Goal: Transaction & Acquisition: Purchase product/service

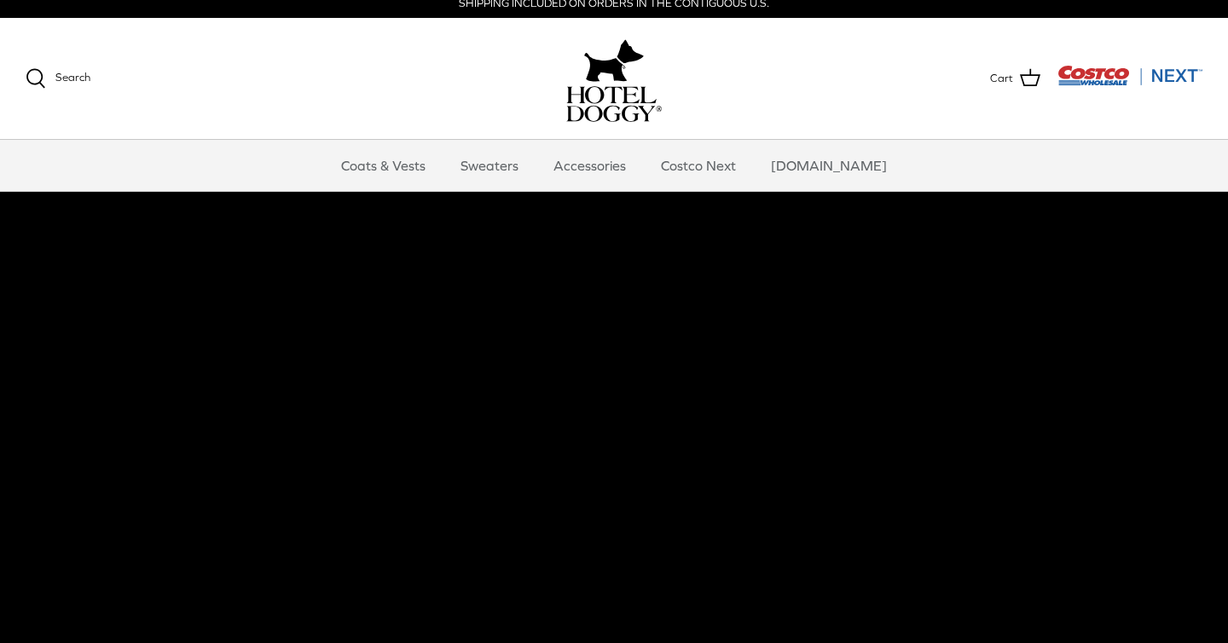
scroll to position [7, 0]
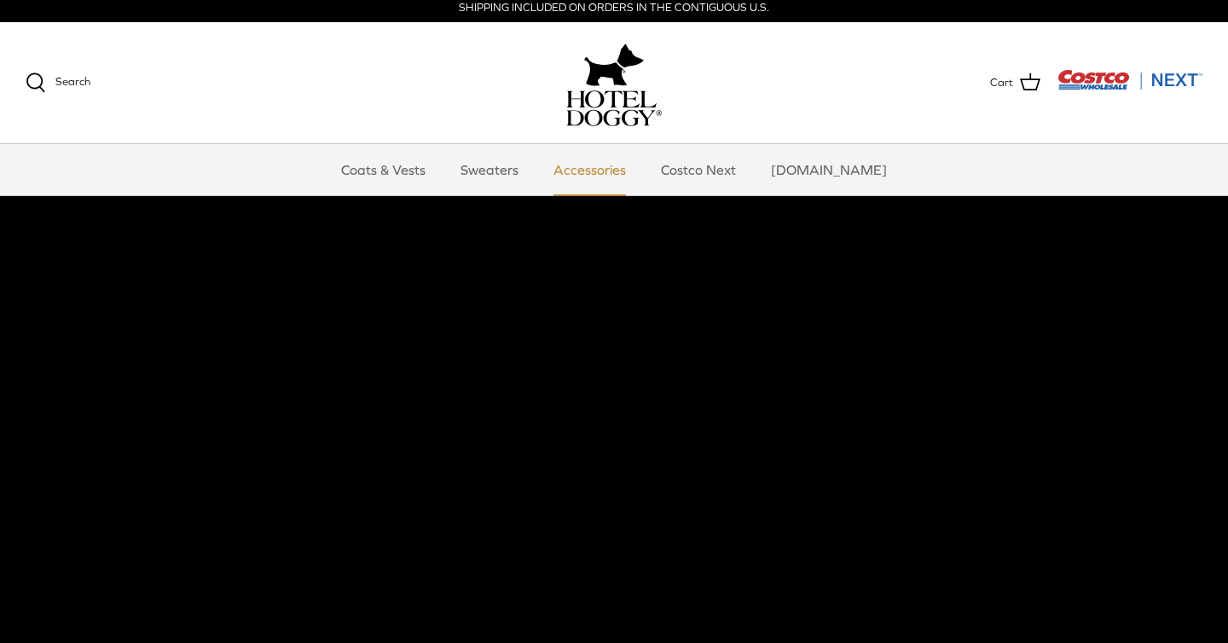
click at [617, 176] on link "Accessories" at bounding box center [589, 169] width 103 height 51
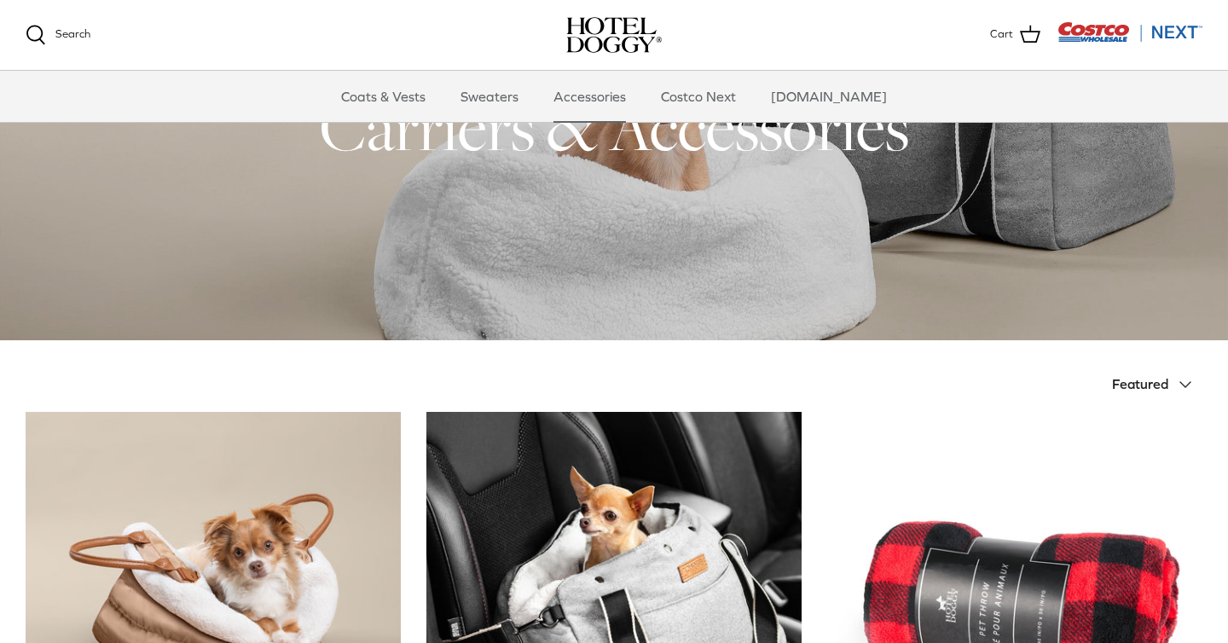
scroll to position [56, 0]
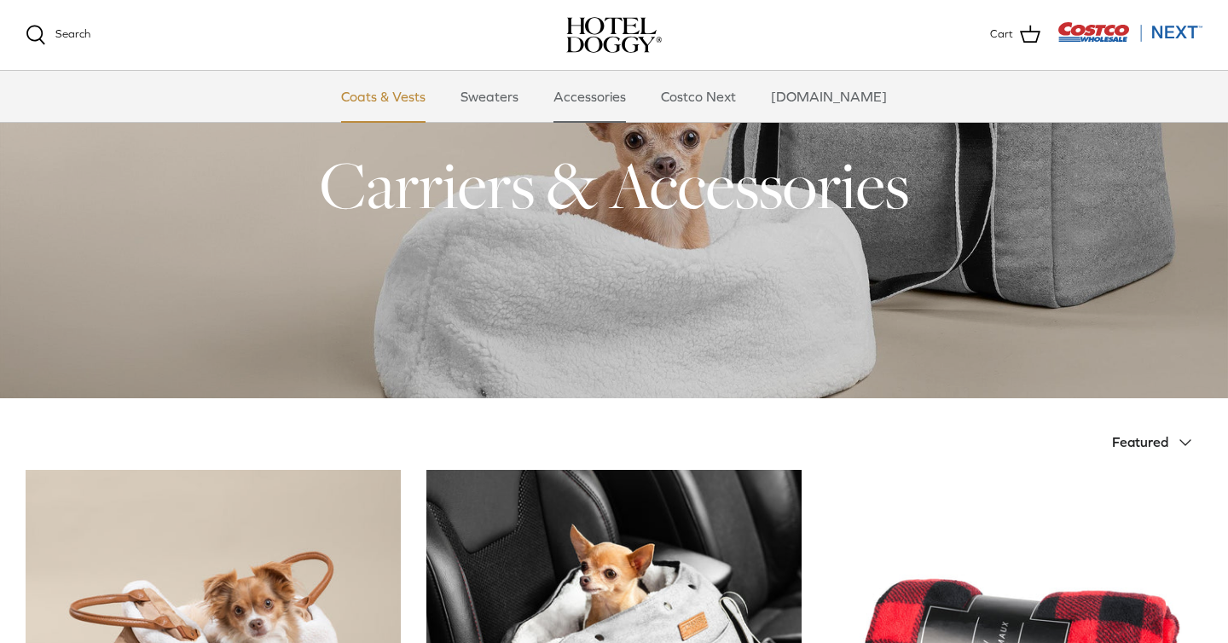
click at [399, 95] on link "Coats & Vests" at bounding box center [383, 96] width 115 height 51
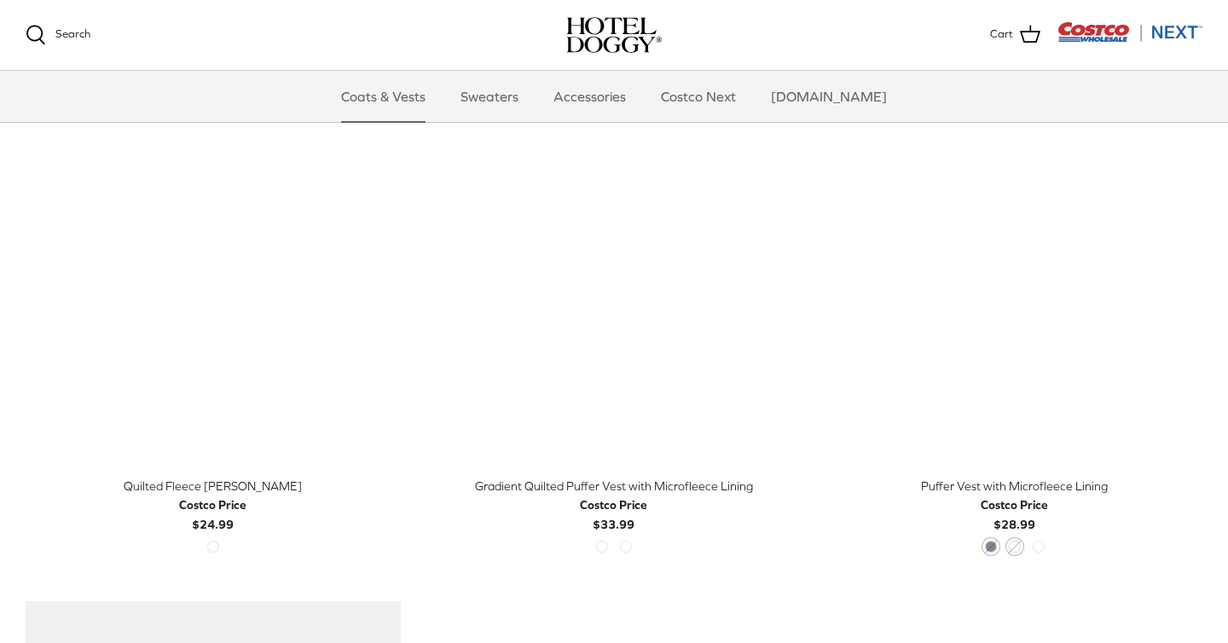
scroll to position [2469, 0]
